Goal: Check status: Check status

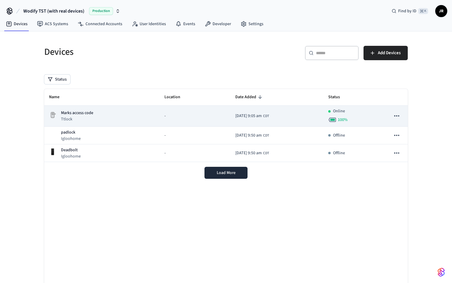
click at [86, 123] on td "Marks access code Ttlock" at bounding box center [101, 116] width 115 height 21
click at [95, 117] on div "Marks access code Ttlock" at bounding box center [102, 116] width 106 height 12
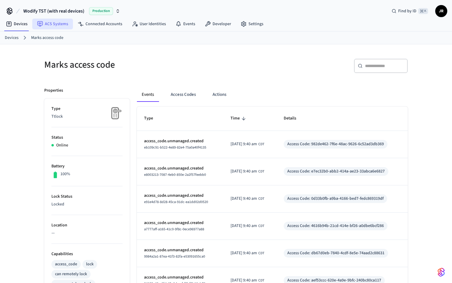
click at [63, 23] on link "ACS Systems" at bounding box center [52, 24] width 41 height 11
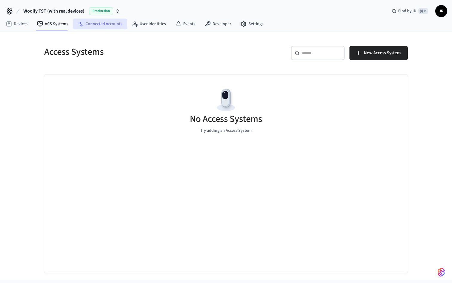
click at [92, 24] on link "Connected Accounts" at bounding box center [100, 24] width 54 height 11
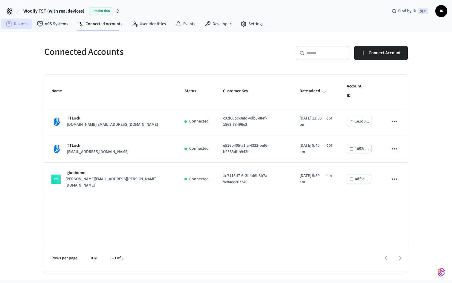
click at [21, 27] on link "Devices" at bounding box center [16, 24] width 31 height 11
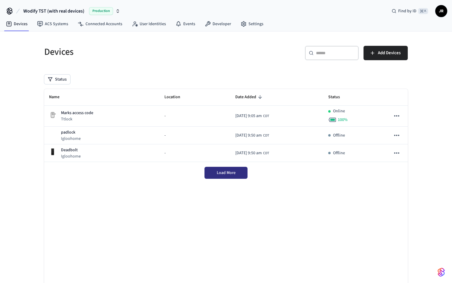
click at [229, 175] on span "Load More" at bounding box center [226, 173] width 19 height 6
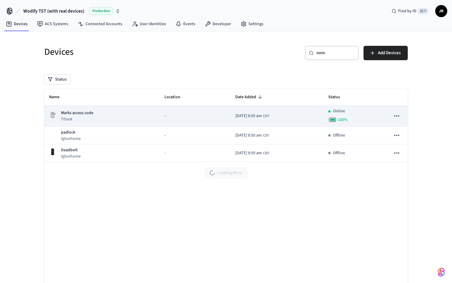
click at [292, 117] on td "[DATE] 9:05 am CDT" at bounding box center [277, 116] width 93 height 21
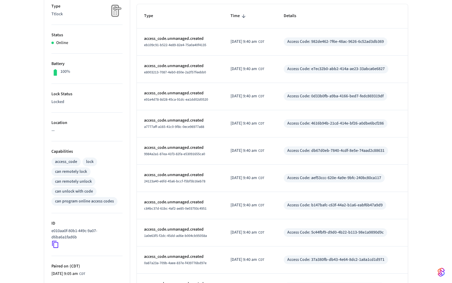
scroll to position [102, 0]
click at [57, 244] on icon at bounding box center [55, 245] width 8 height 8
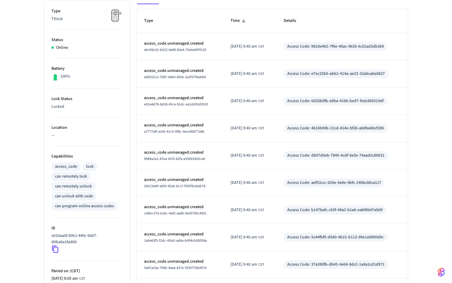
scroll to position [20, 0]
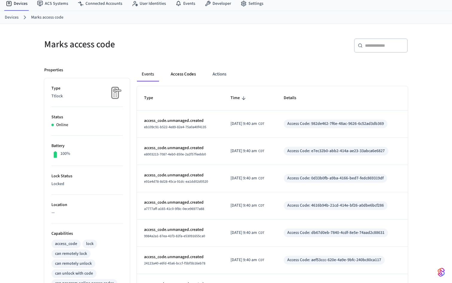
click at [181, 71] on button "Access Codes" at bounding box center [183, 74] width 35 height 14
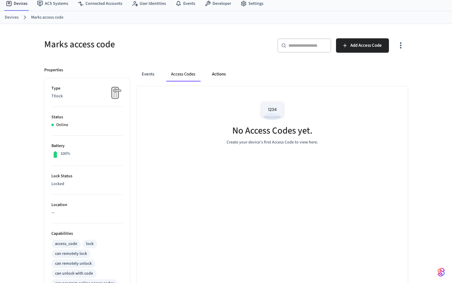
click at [219, 76] on button "Actions" at bounding box center [218, 74] width 23 height 14
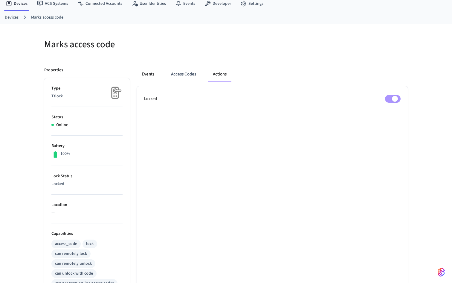
click at [153, 77] on button "Events" at bounding box center [148, 74] width 22 height 14
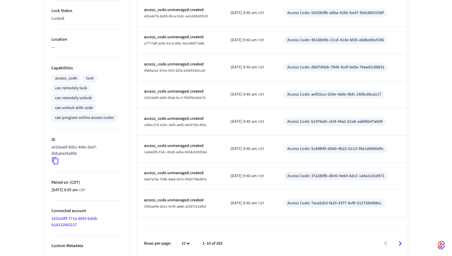
scroll to position [187, 0]
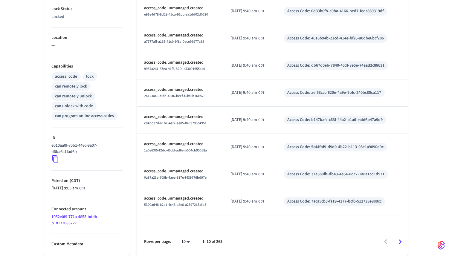
click at [400, 243] on icon "Go to next page" at bounding box center [400, 242] width 9 height 9
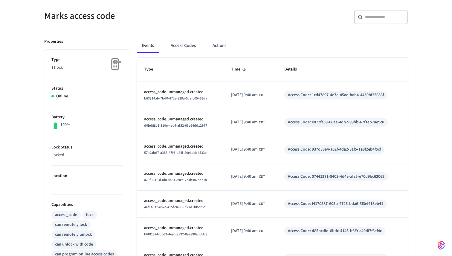
scroll to position [0, 0]
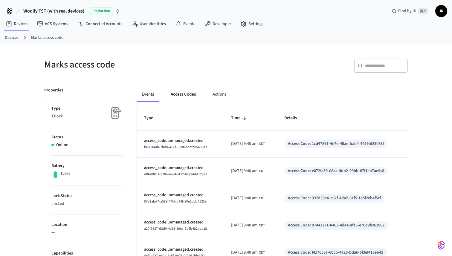
click at [185, 95] on button "Access Codes" at bounding box center [183, 94] width 35 height 14
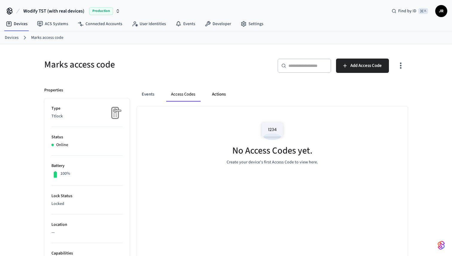
click at [216, 96] on button "Actions" at bounding box center [218, 94] width 23 height 14
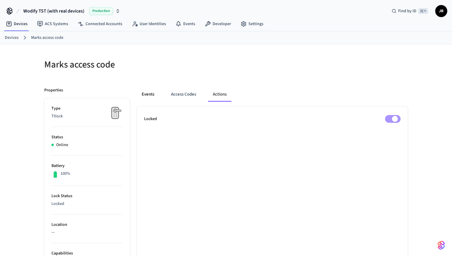
click at [151, 98] on button "Events" at bounding box center [148, 94] width 22 height 14
